Goal: Navigation & Orientation: Find specific page/section

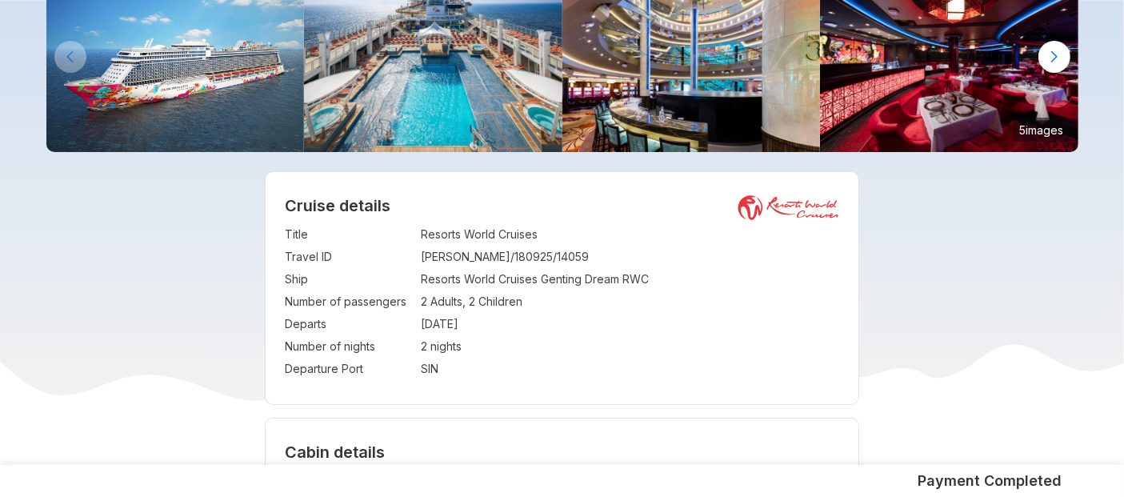
scroll to position [146, 0]
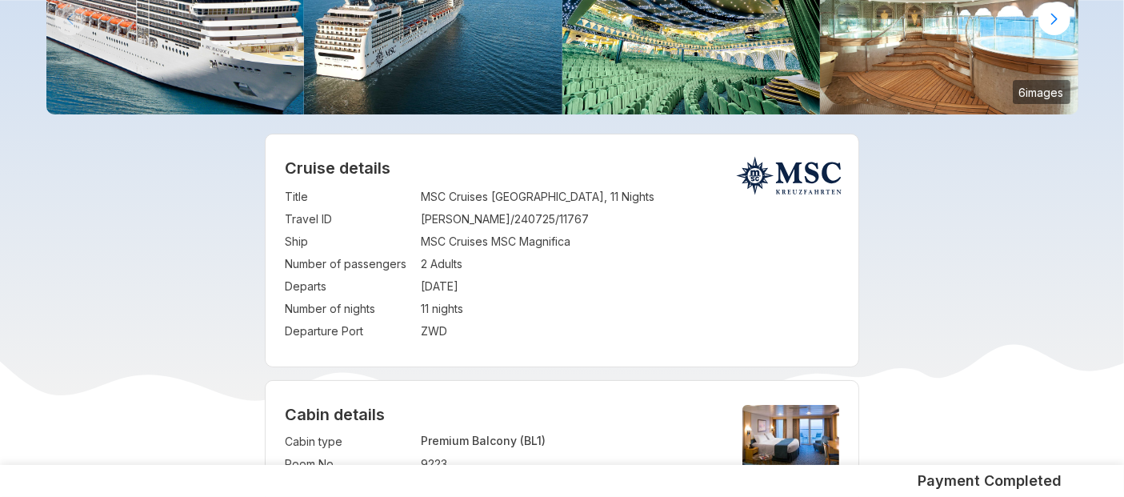
scroll to position [186, 0]
